Goal: Information Seeking & Learning: Check status

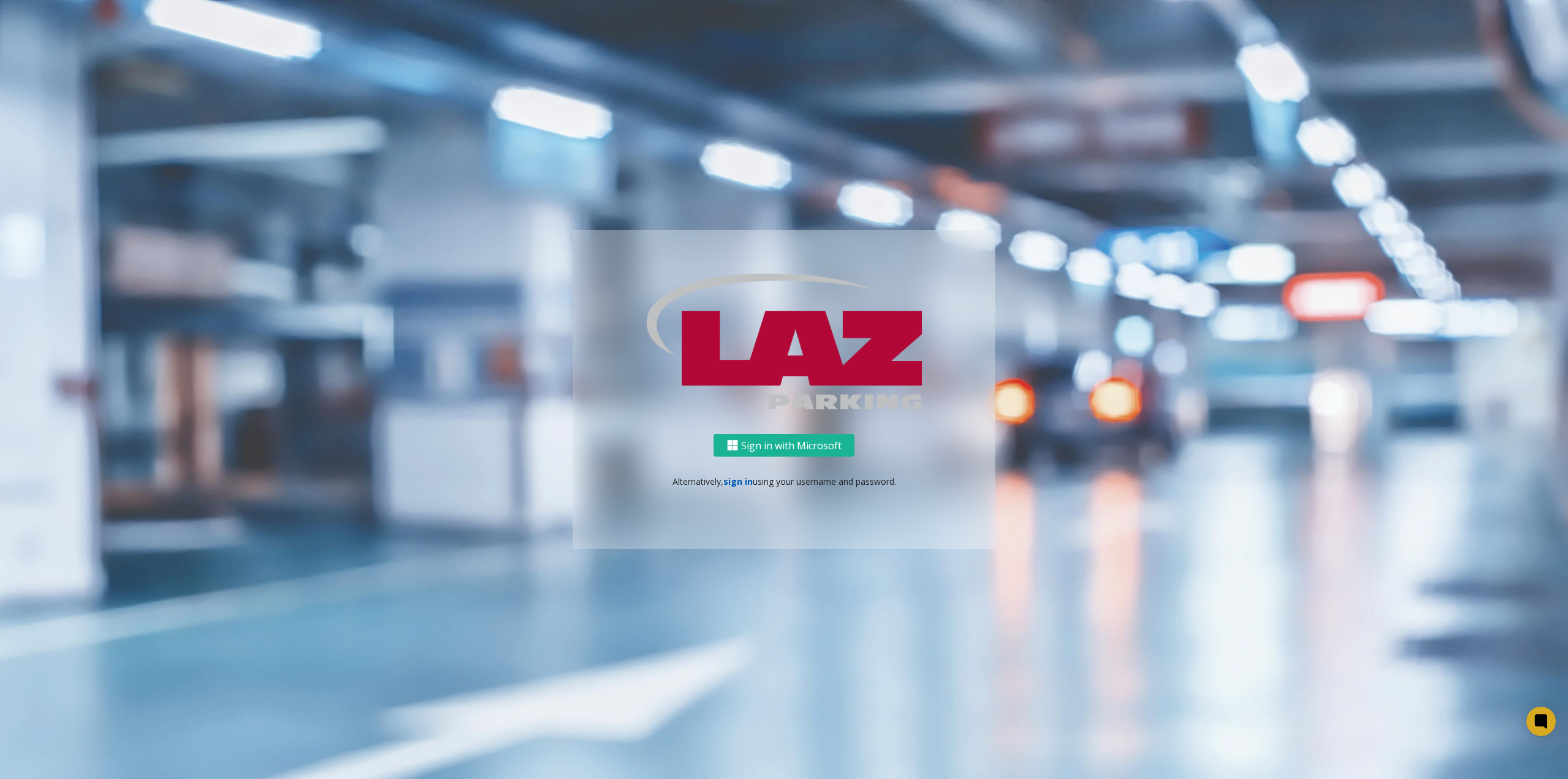
click at [741, 485] on link "sign in" at bounding box center [739, 482] width 30 height 12
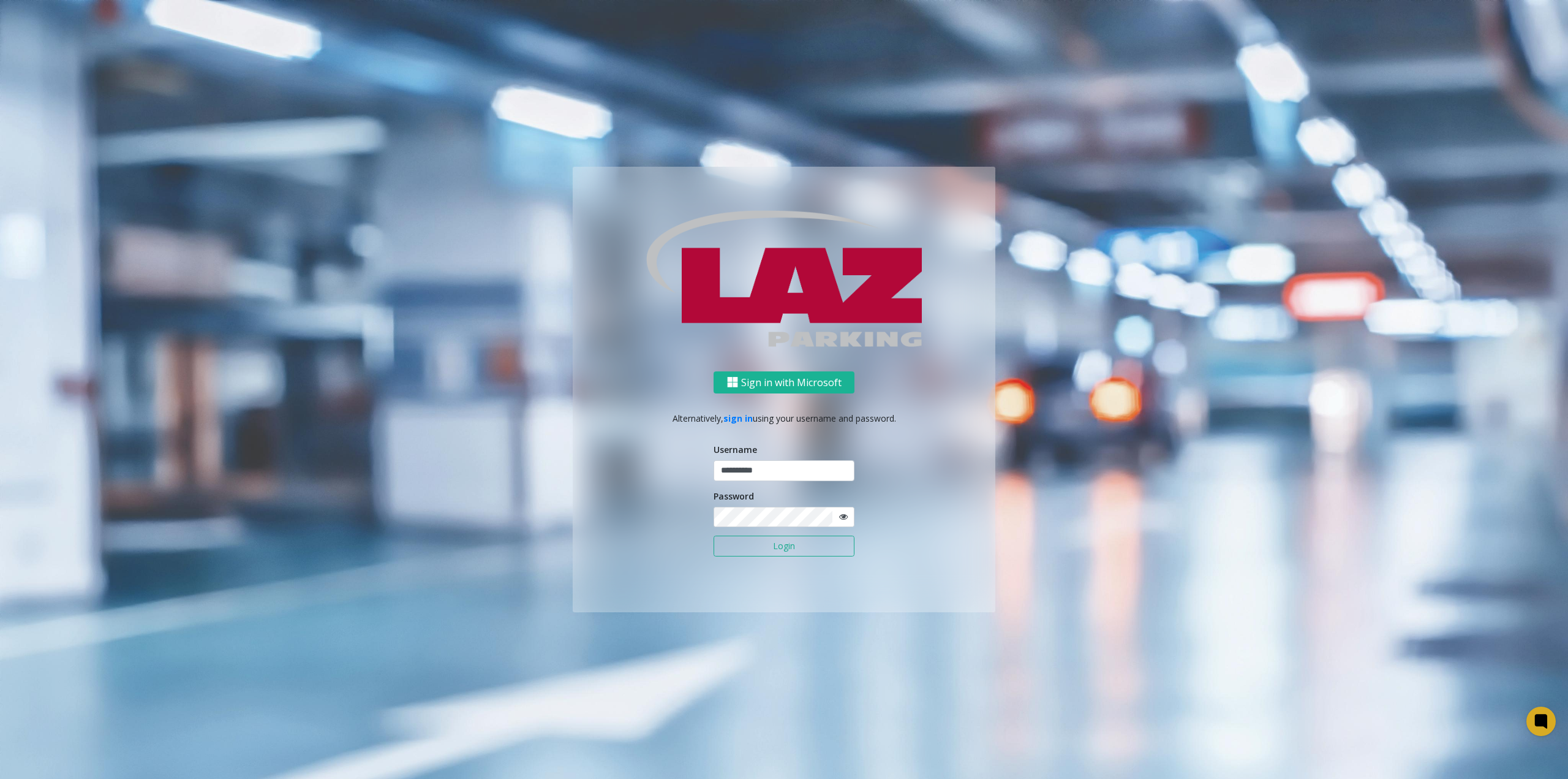
click at [784, 548] on button "Login" at bounding box center [784, 546] width 141 height 21
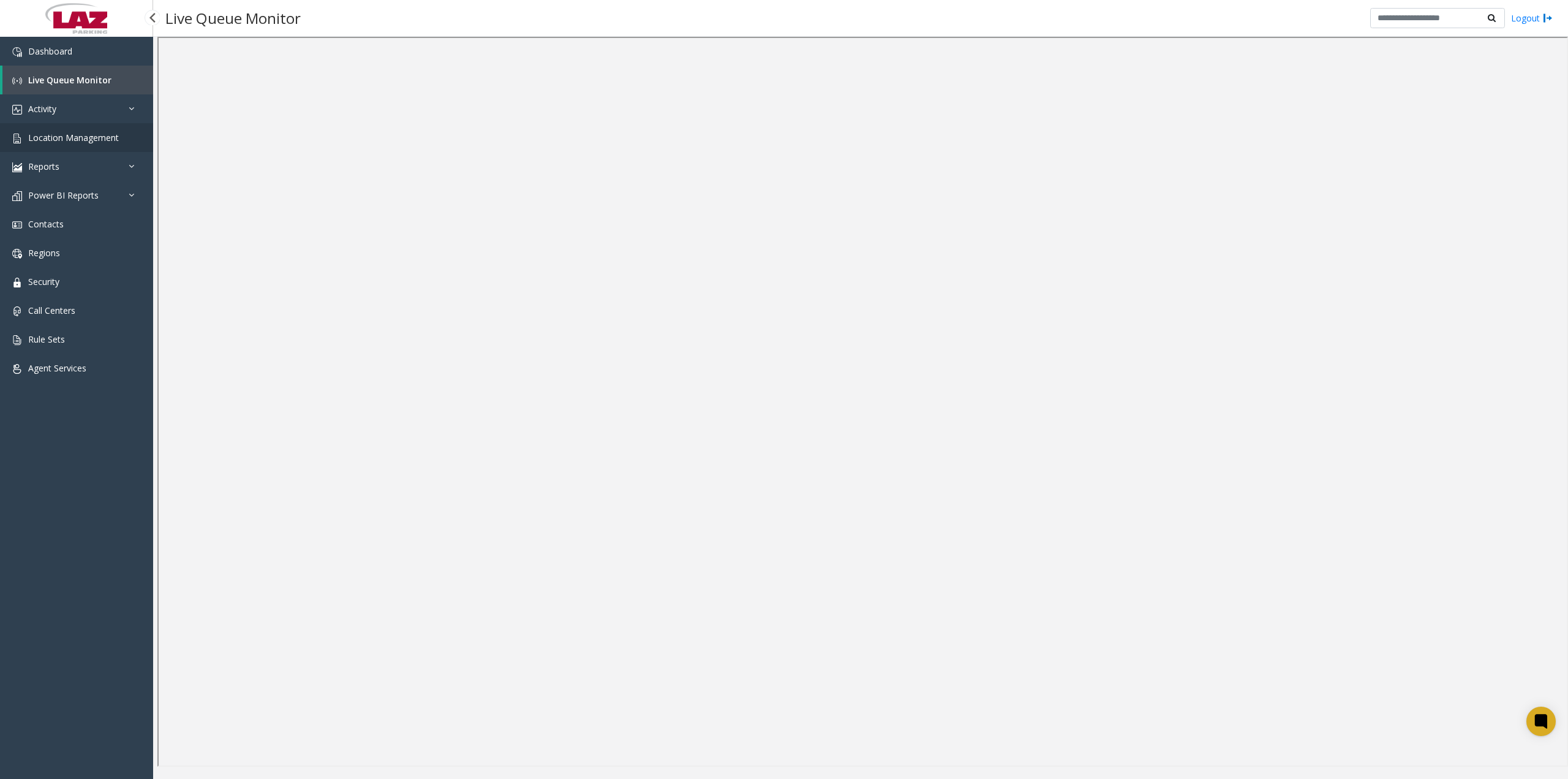
click at [64, 143] on span "Location Management" at bounding box center [73, 137] width 91 height 12
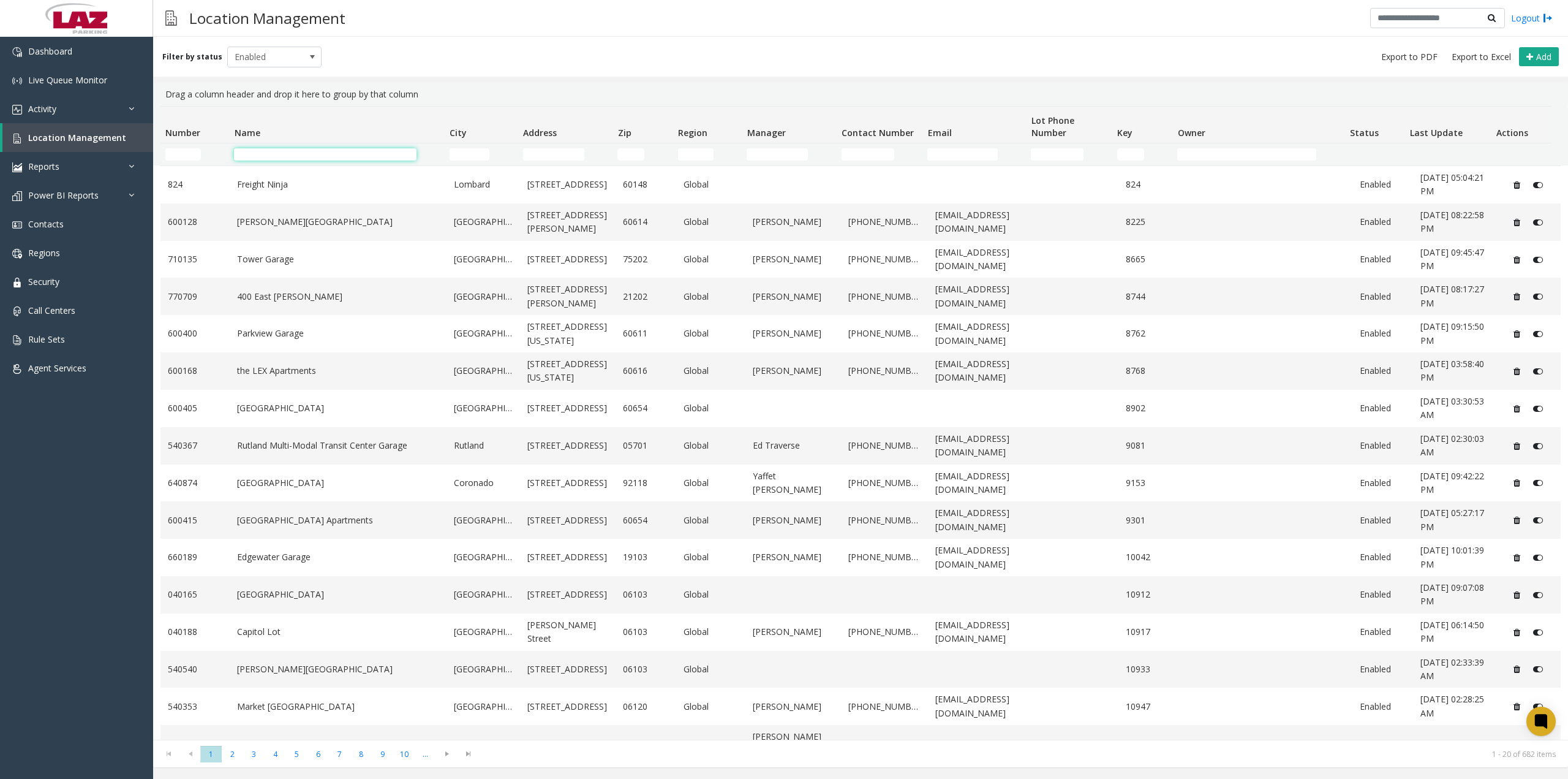
click at [271, 155] on input "Name Filter" at bounding box center [325, 154] width 182 height 12
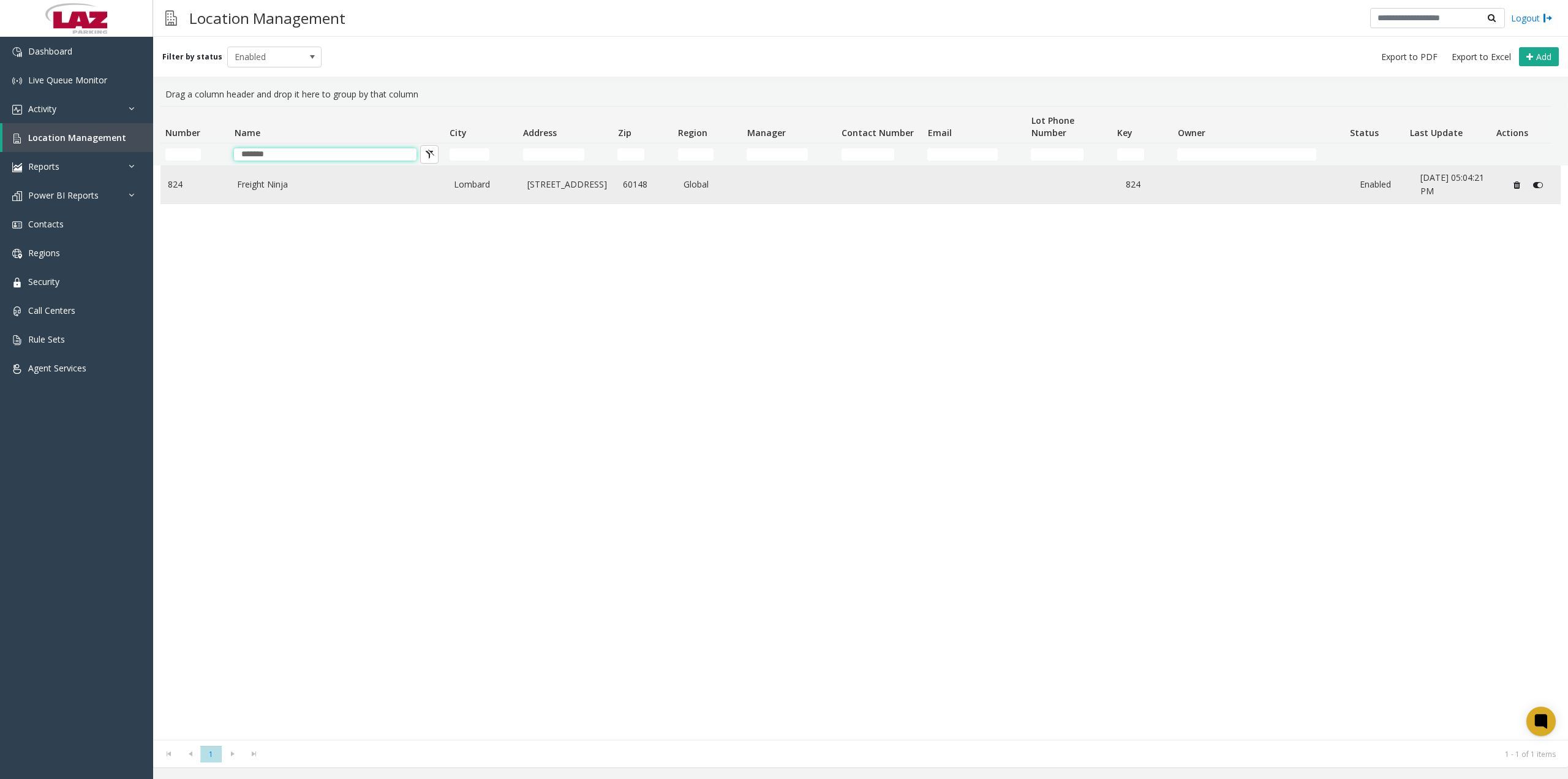
type input "*******"
click at [259, 186] on link "Freight Ninja" at bounding box center [338, 184] width 202 height 14
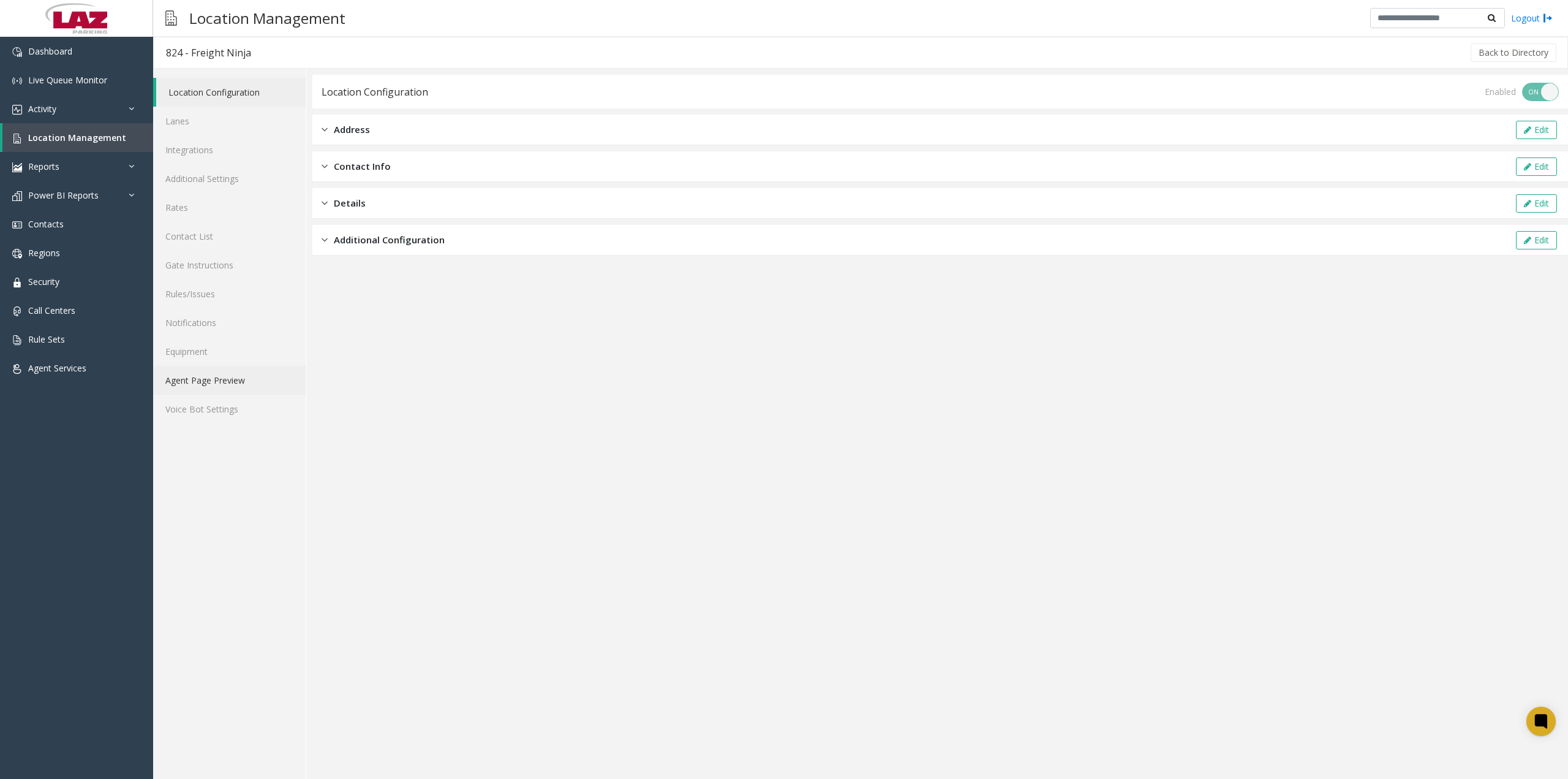
click at [215, 377] on link "Agent Page Preview" at bounding box center [229, 380] width 153 height 29
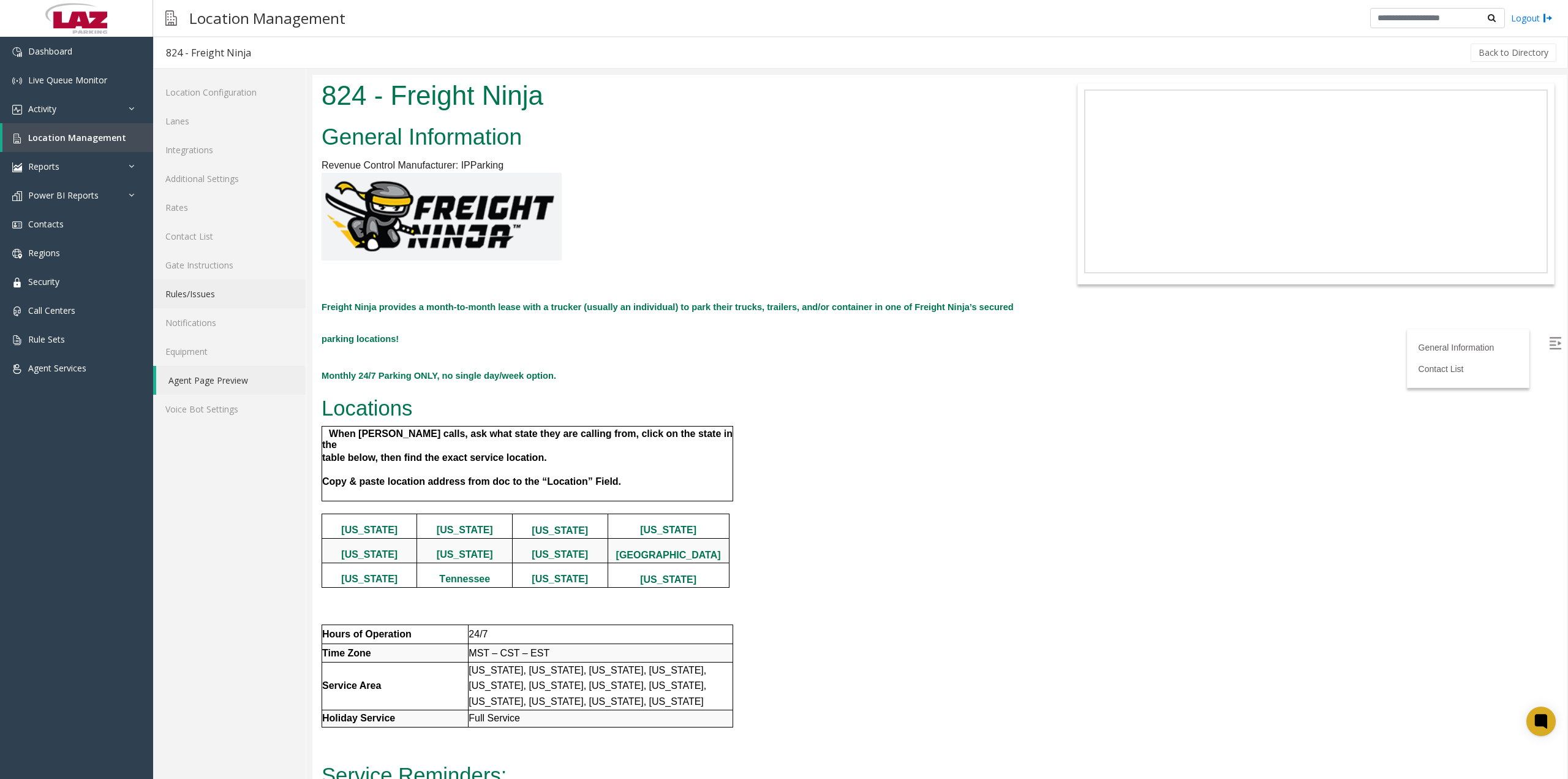
click at [202, 293] on link "Rules/Issues" at bounding box center [229, 293] width 153 height 29
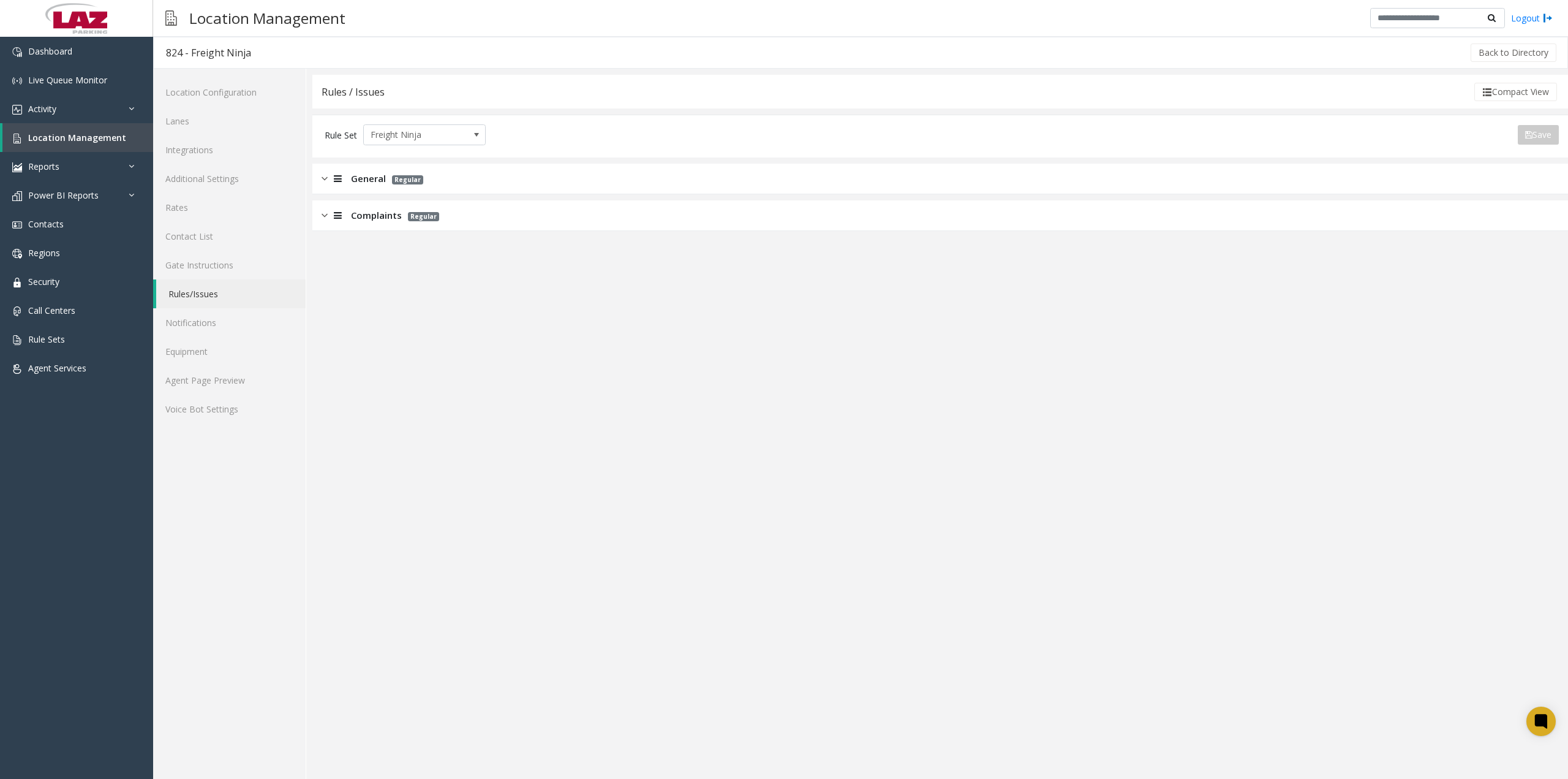
click at [323, 180] on img at bounding box center [325, 179] width 6 height 14
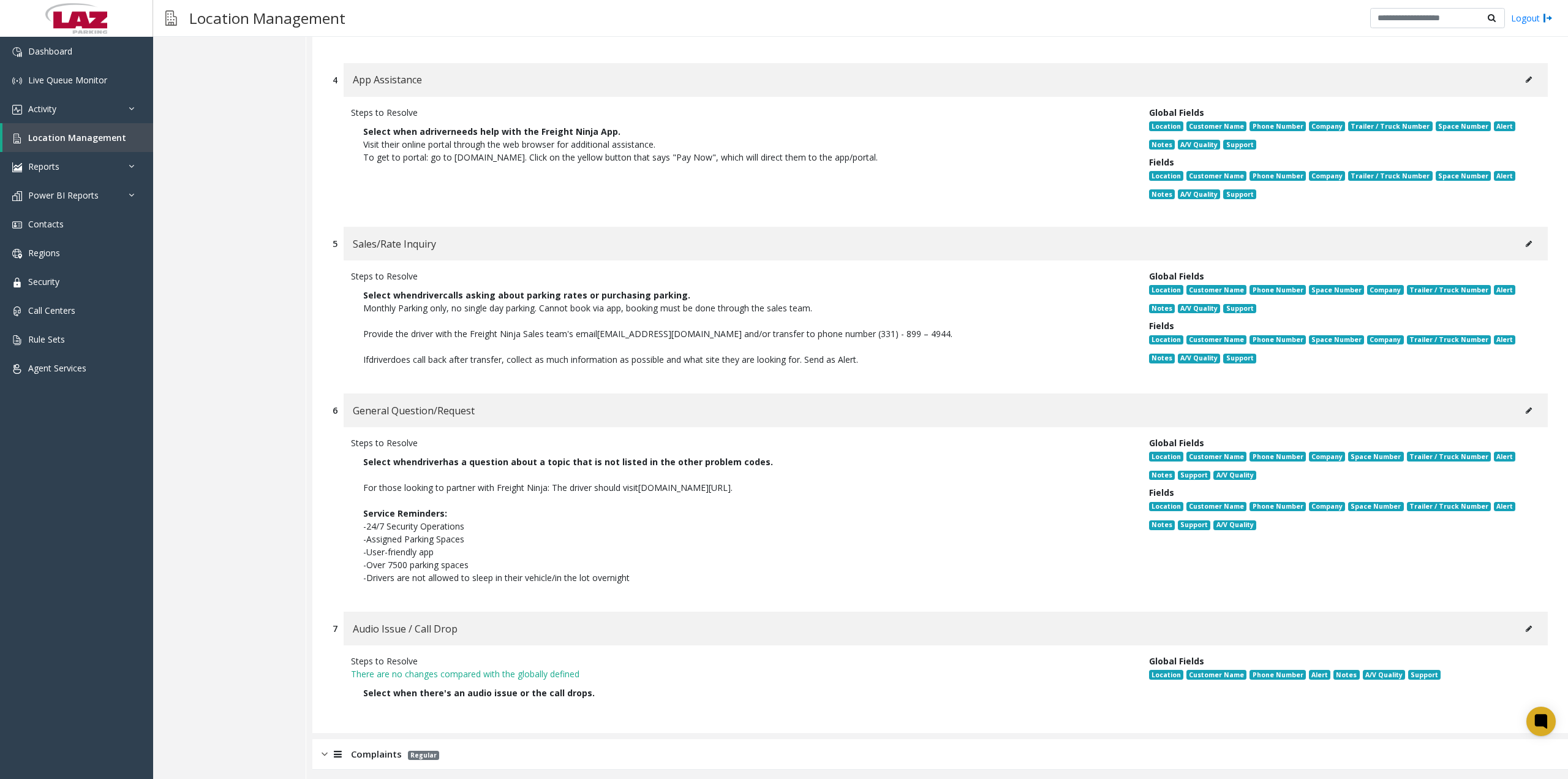
scroll to position [636, 0]
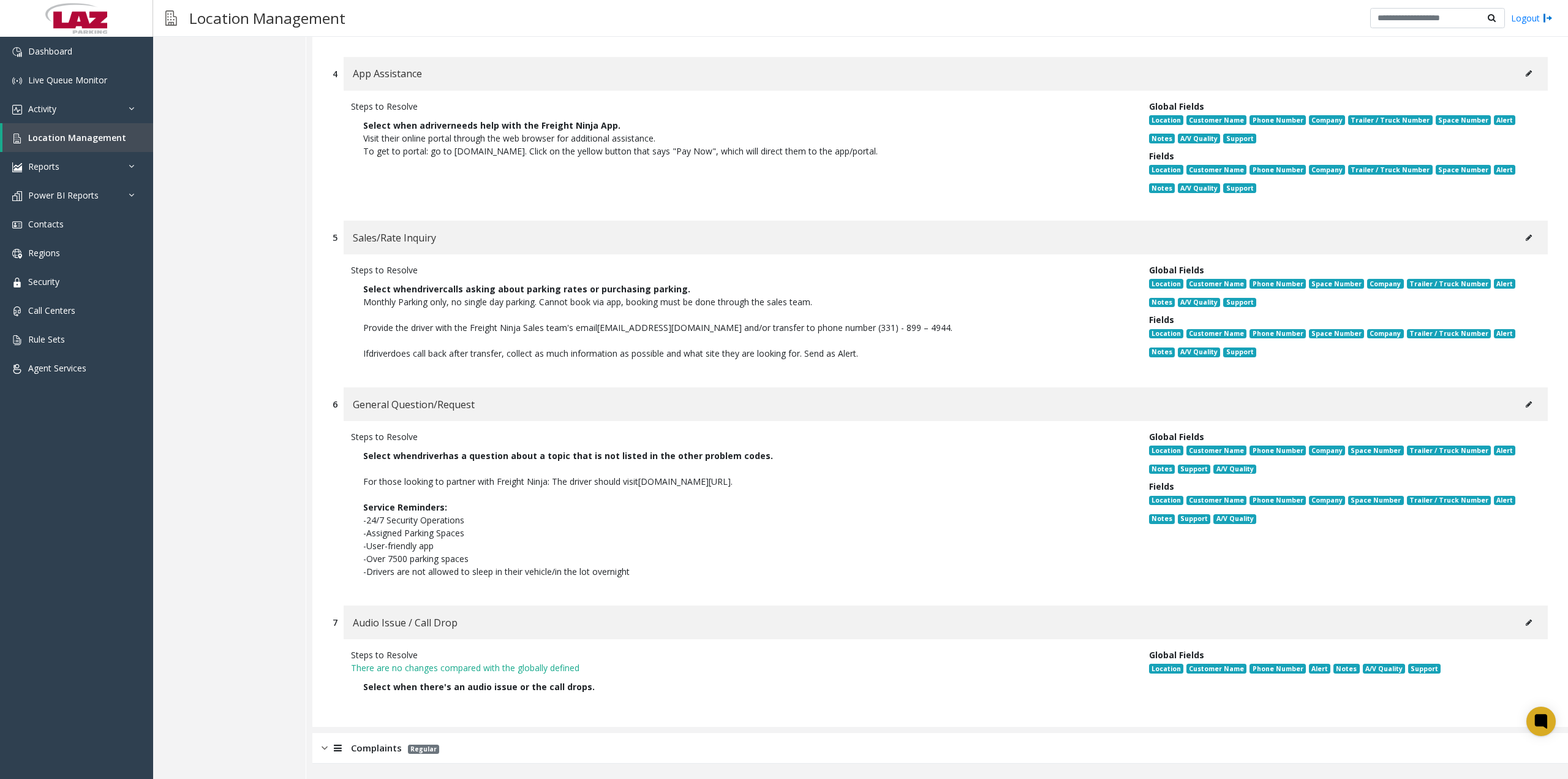
click at [328, 749] on div at bounding box center [336, 748] width 17 height 14
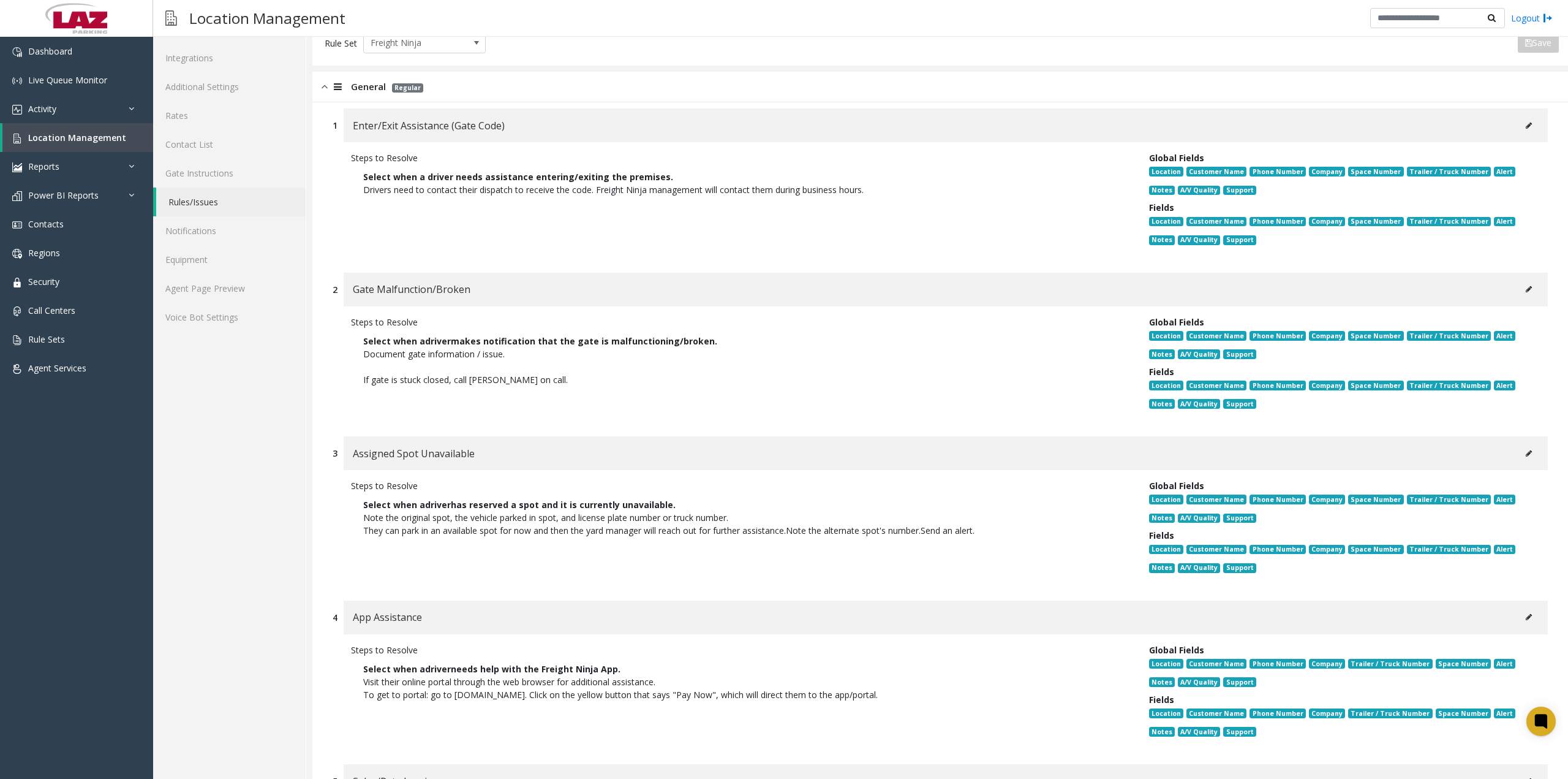
scroll to position [0, 0]
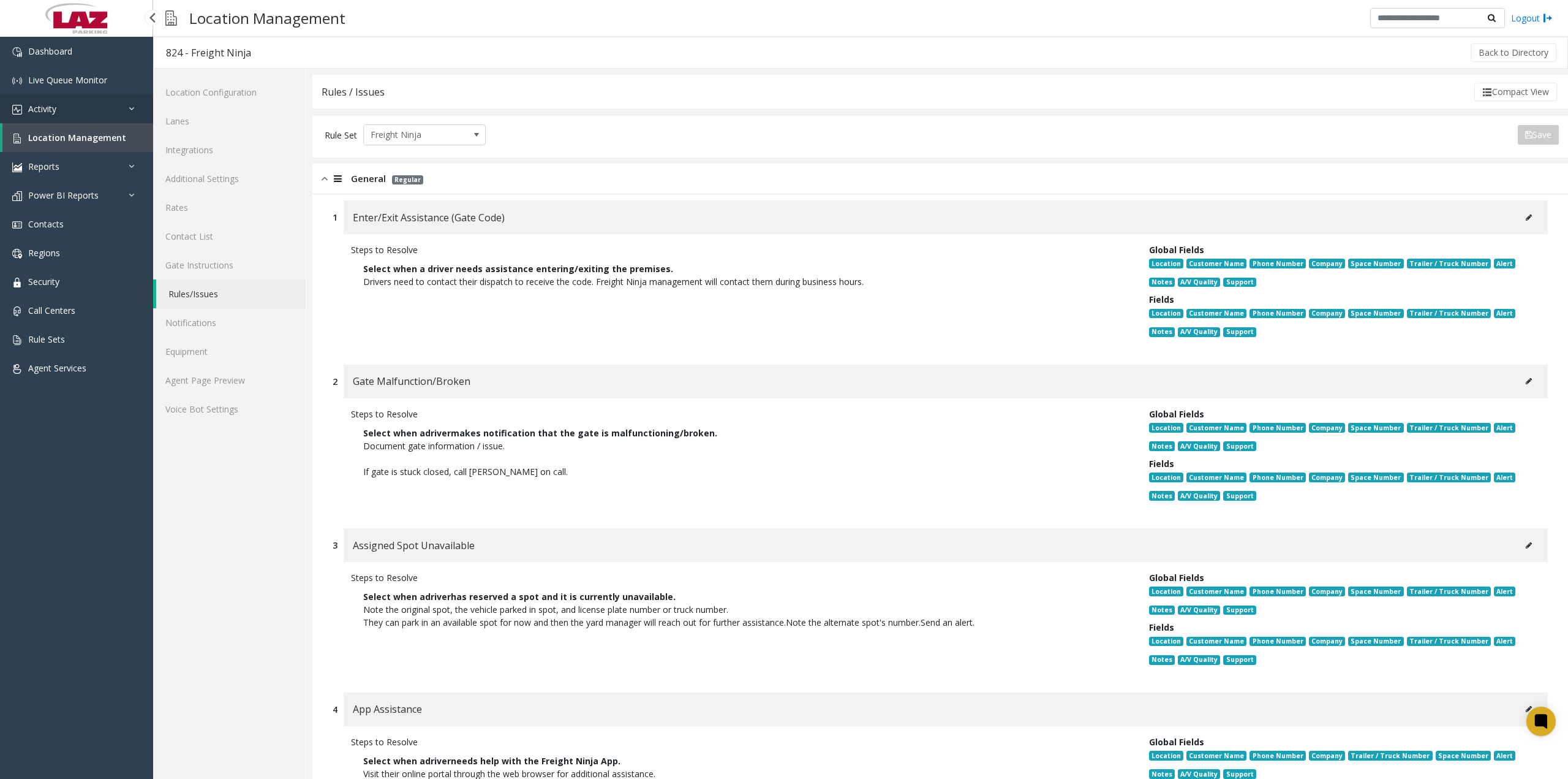
click at [85, 110] on link "Activity" at bounding box center [77, 108] width 153 height 29
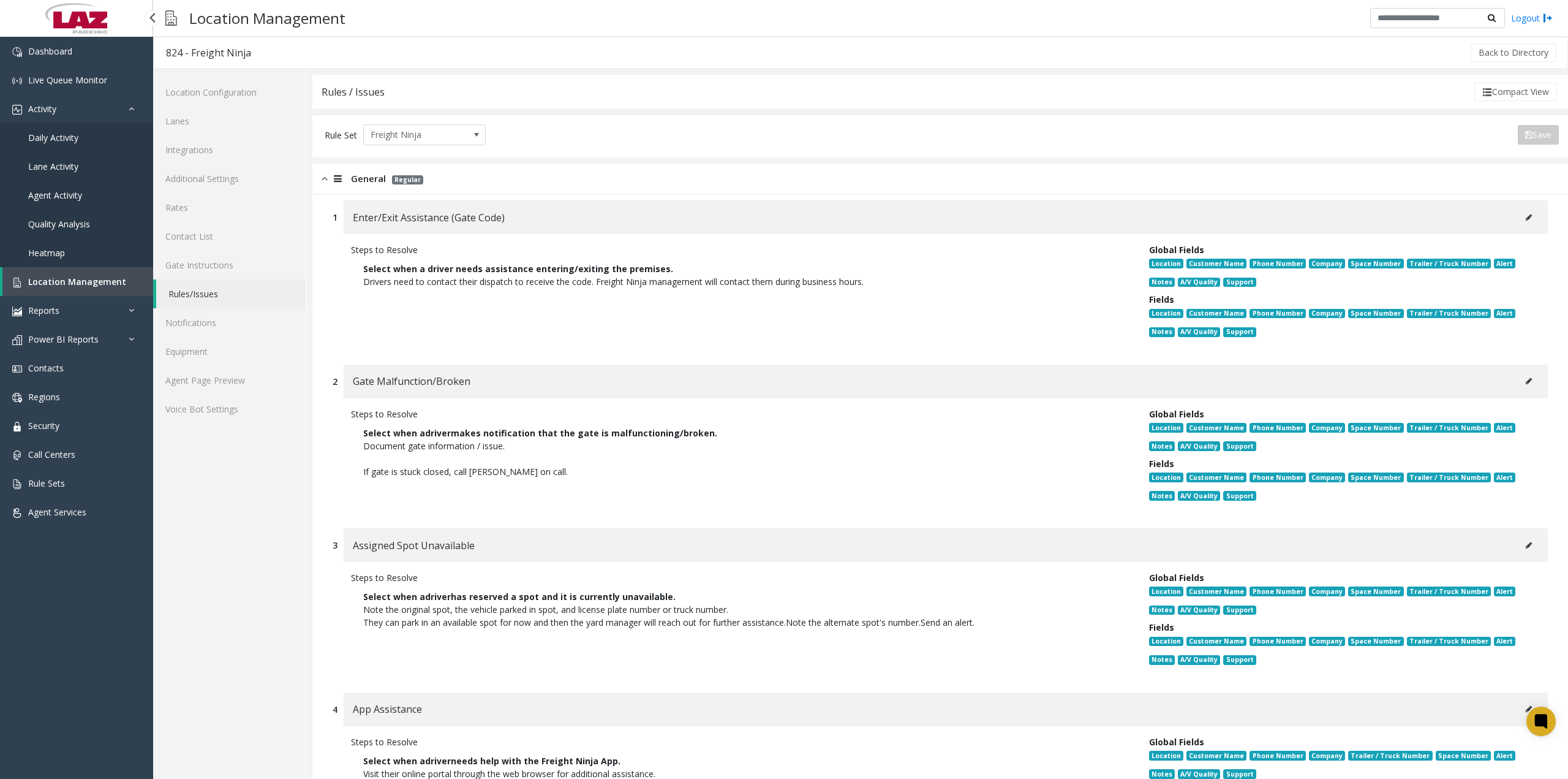
click at [61, 137] on span "Daily Activity" at bounding box center [53, 137] width 50 height 12
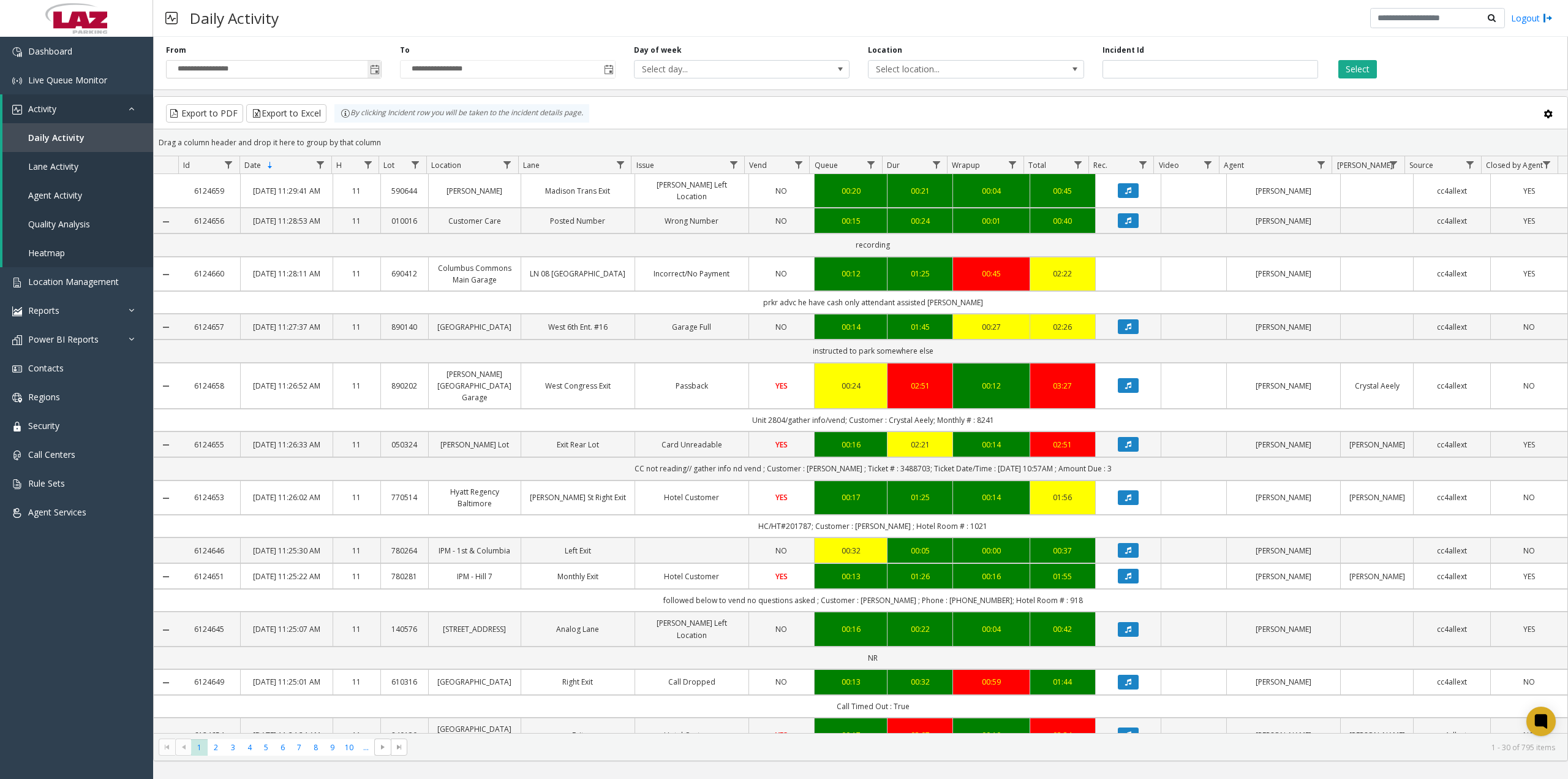
click at [373, 68] on span "Toggle popup" at bounding box center [374, 70] width 10 height 10
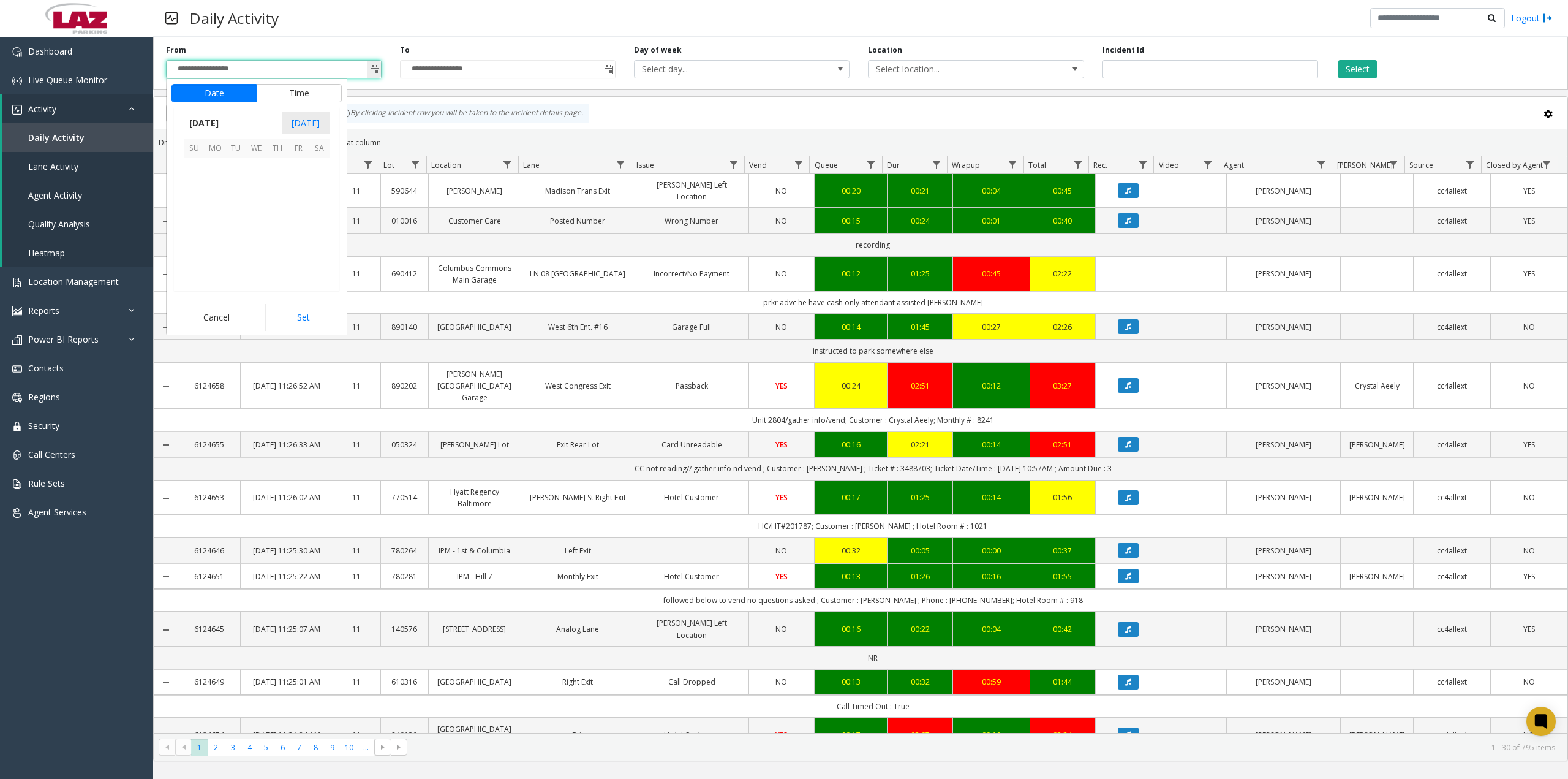
scroll to position [220008, 0]
click at [214, 163] on span "1" at bounding box center [215, 168] width 21 height 21
click at [199, 213] on span "12" at bounding box center [201, 212] width 10 height 12
click at [258, 214] on span "00" at bounding box center [262, 212] width 10 height 12
click at [319, 210] on span "AM" at bounding box center [322, 212] width 14 height 12
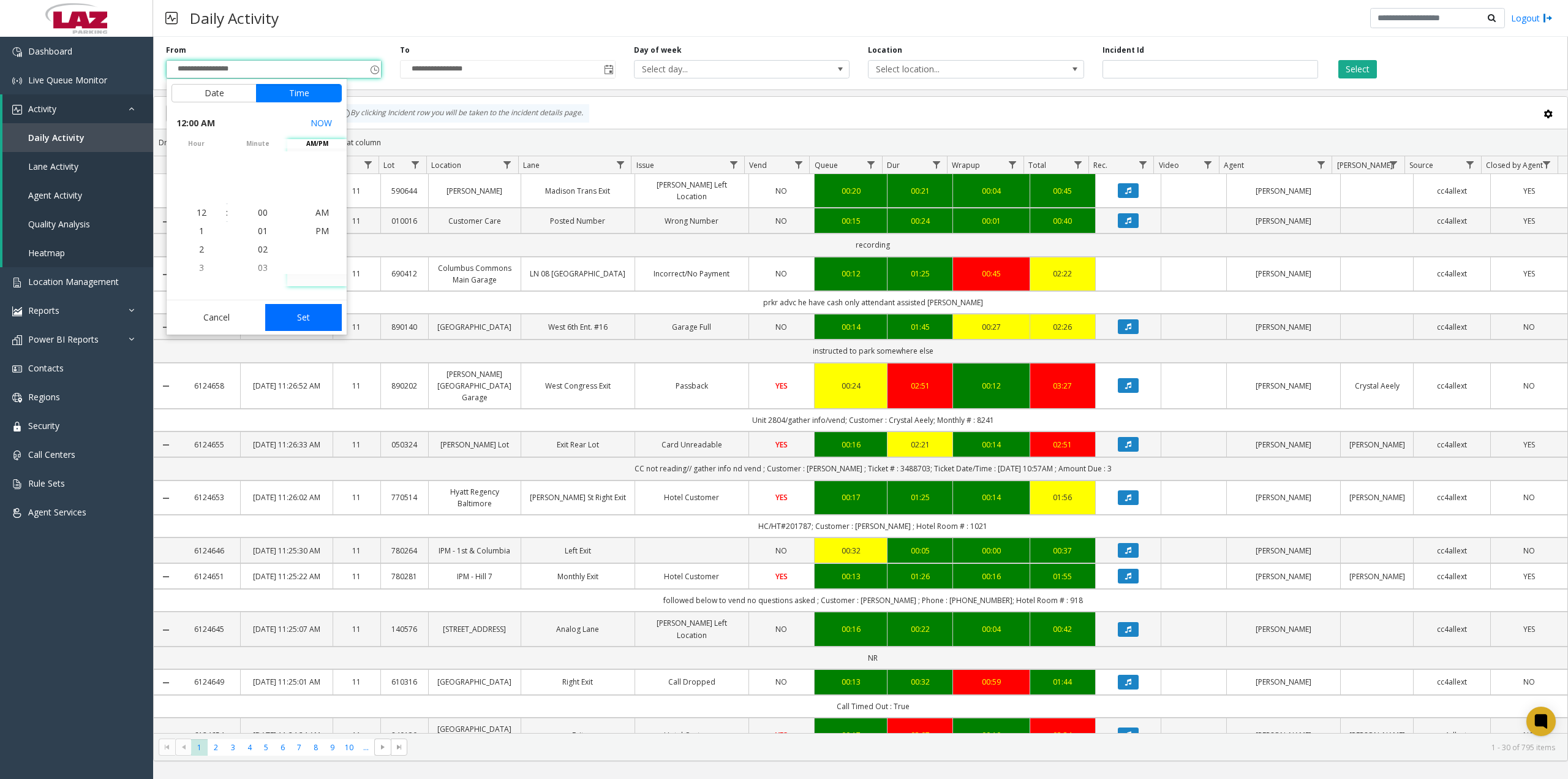
click at [311, 315] on button "Set" at bounding box center [304, 317] width 77 height 27
type input "**********"
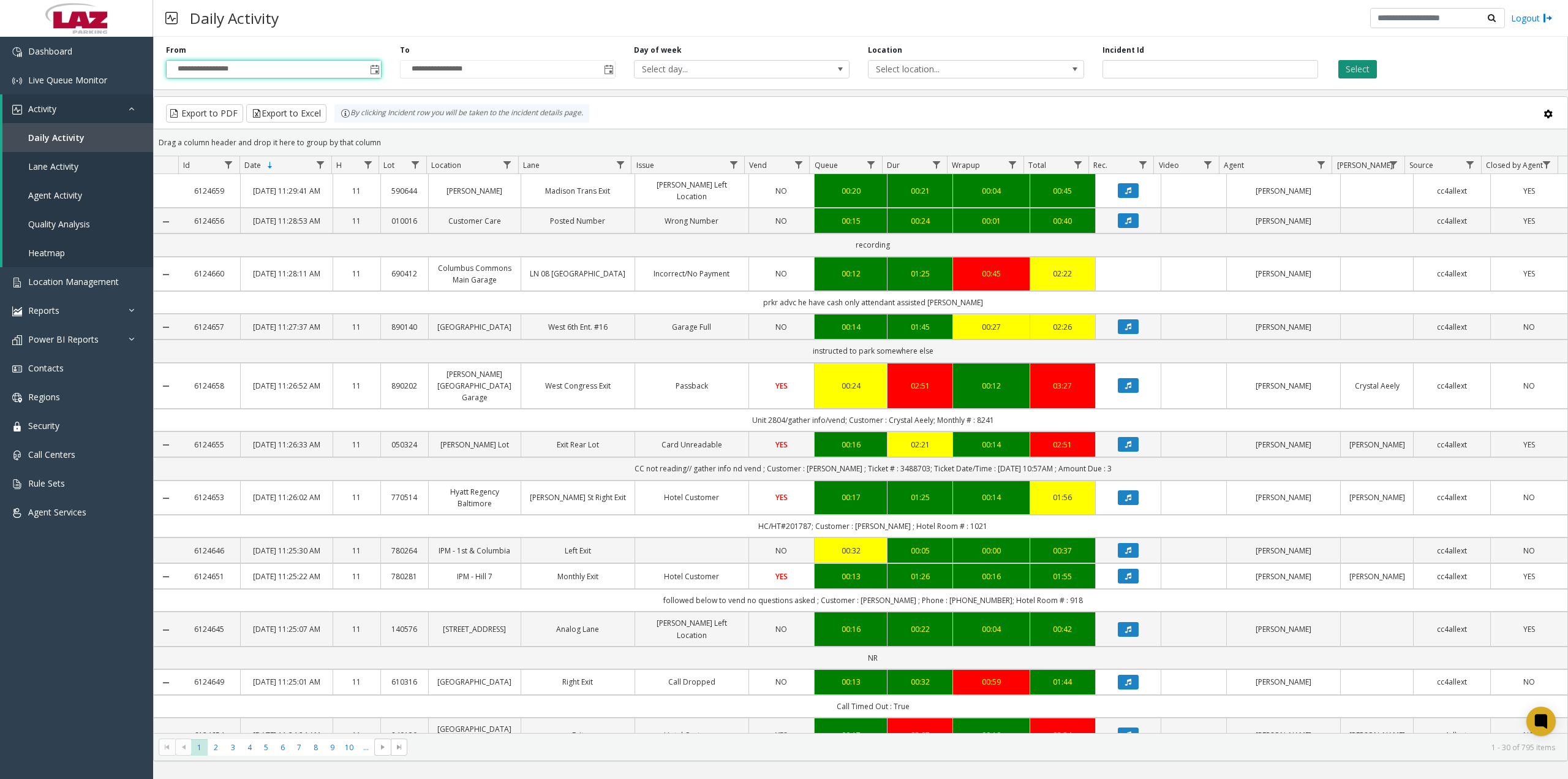
click at [1355, 67] on button "Select" at bounding box center [1358, 69] width 39 height 19
click at [505, 163] on span "Data table" at bounding box center [507, 164] width 10 height 10
click at [537, 209] on input "Location Filter" at bounding box center [560, 217] width 104 height 21
type input "*****"
click at [589, 324] on button "Filter" at bounding box center [587, 331] width 50 height 27
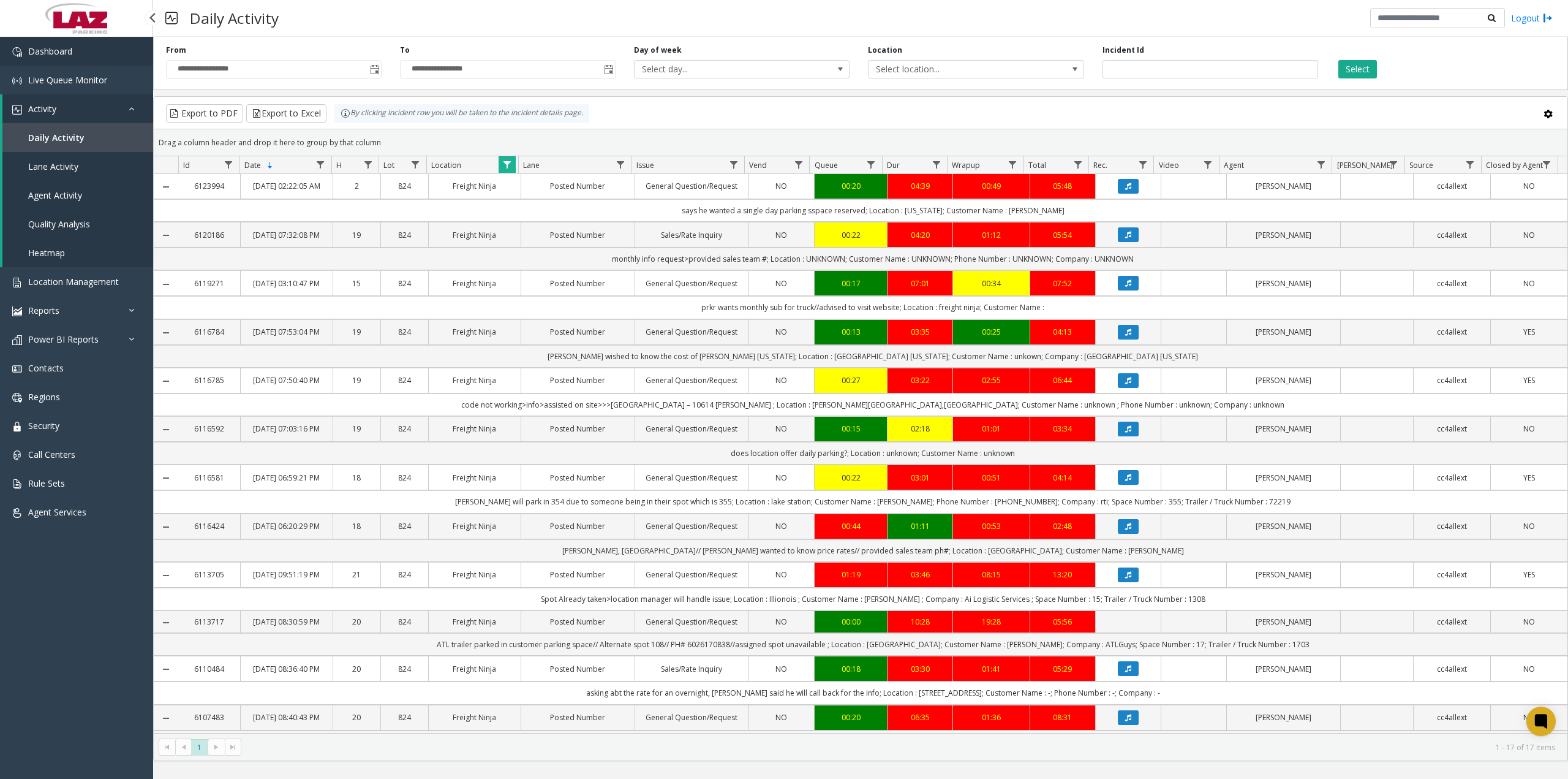
click at [62, 55] on span "Dashboard" at bounding box center [50, 51] width 44 height 12
